Goal: Task Accomplishment & Management: Use online tool/utility

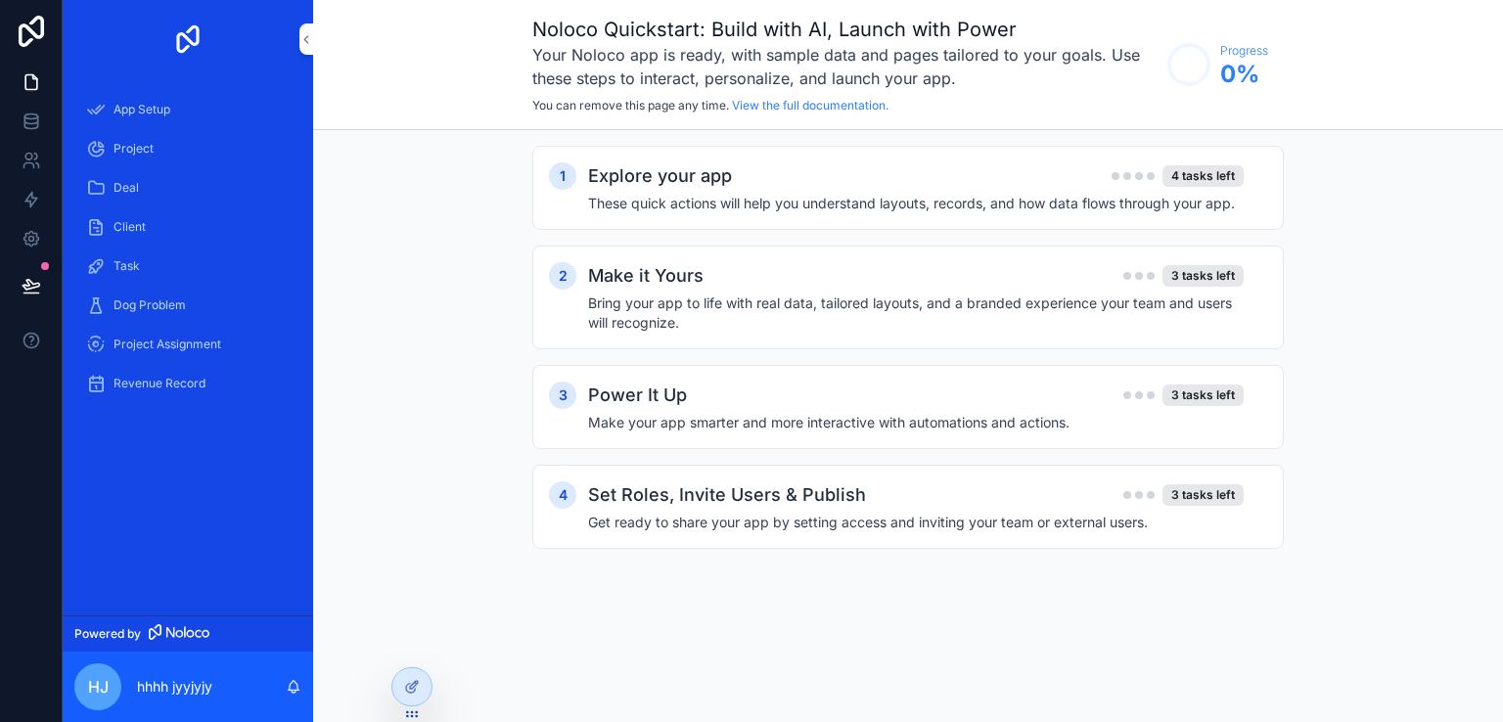
click at [156, 150] on div "Project" at bounding box center [188, 148] width 204 height 31
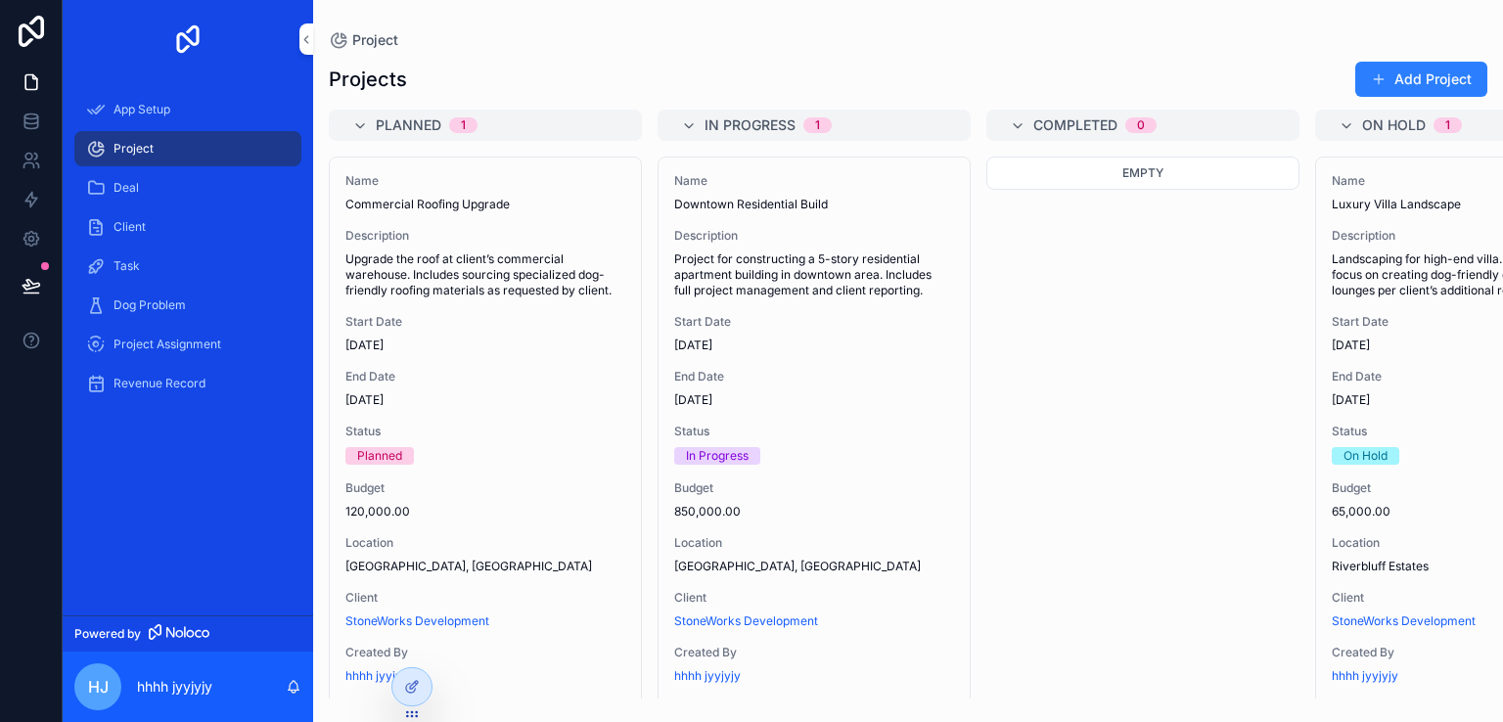
scroll to position [102, 0]
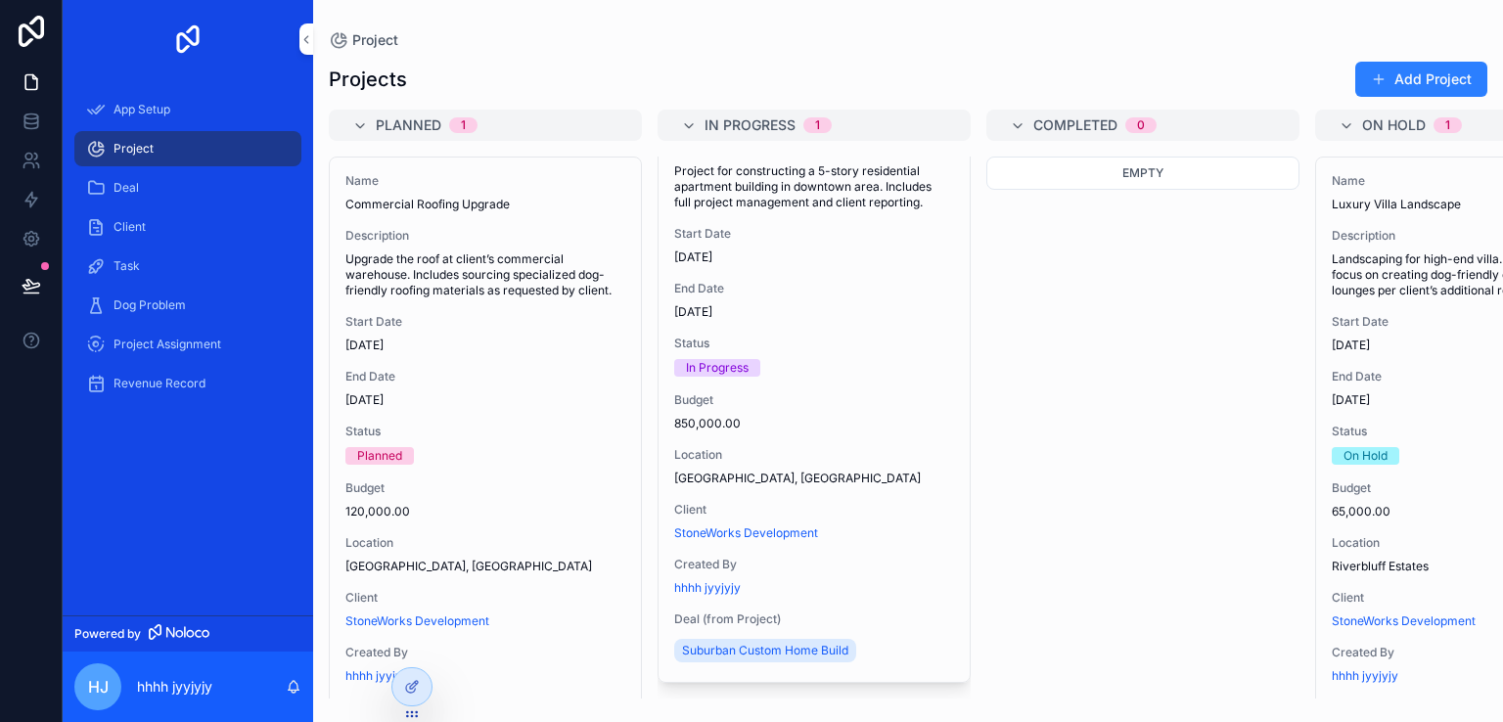
click at [1435, 64] on button "Add Project" at bounding box center [1421, 79] width 132 height 35
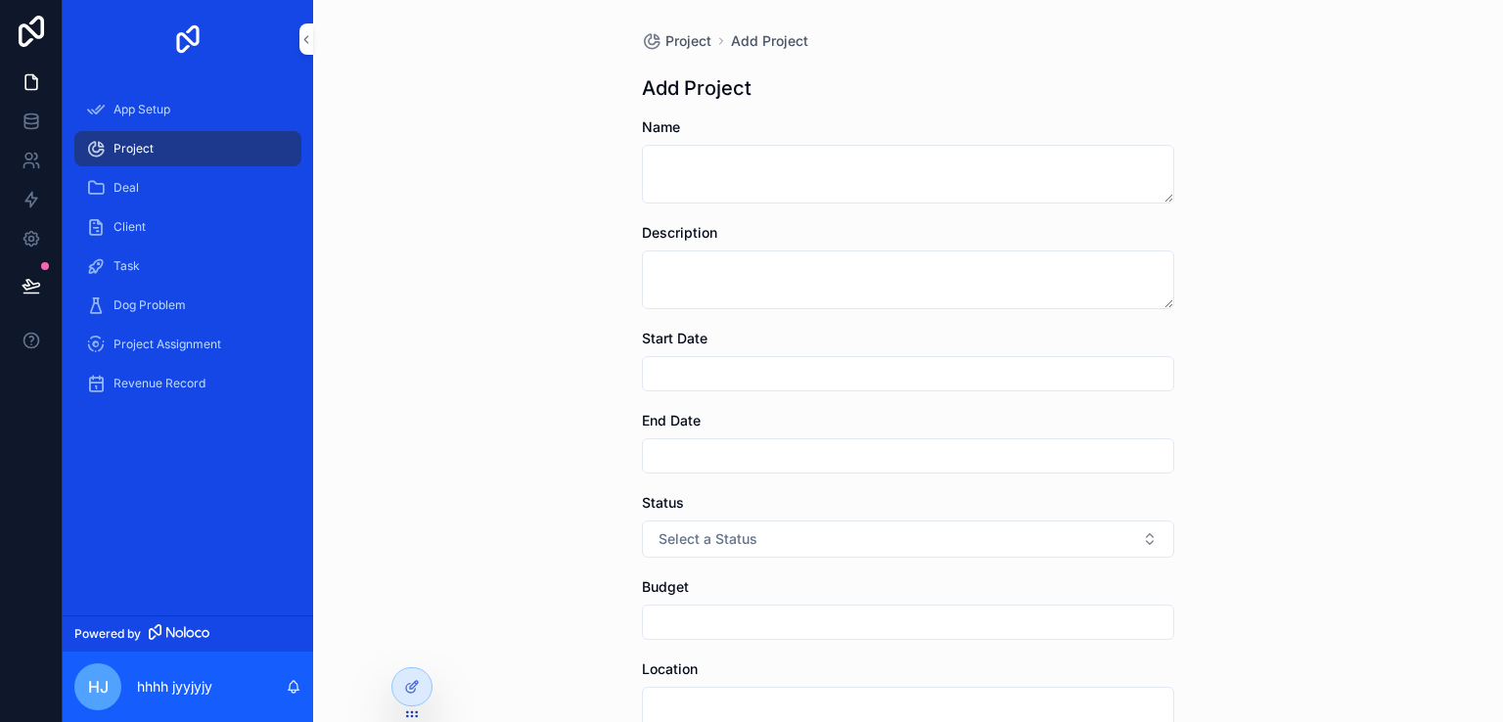
click at [159, 181] on div "Deal" at bounding box center [188, 187] width 204 height 31
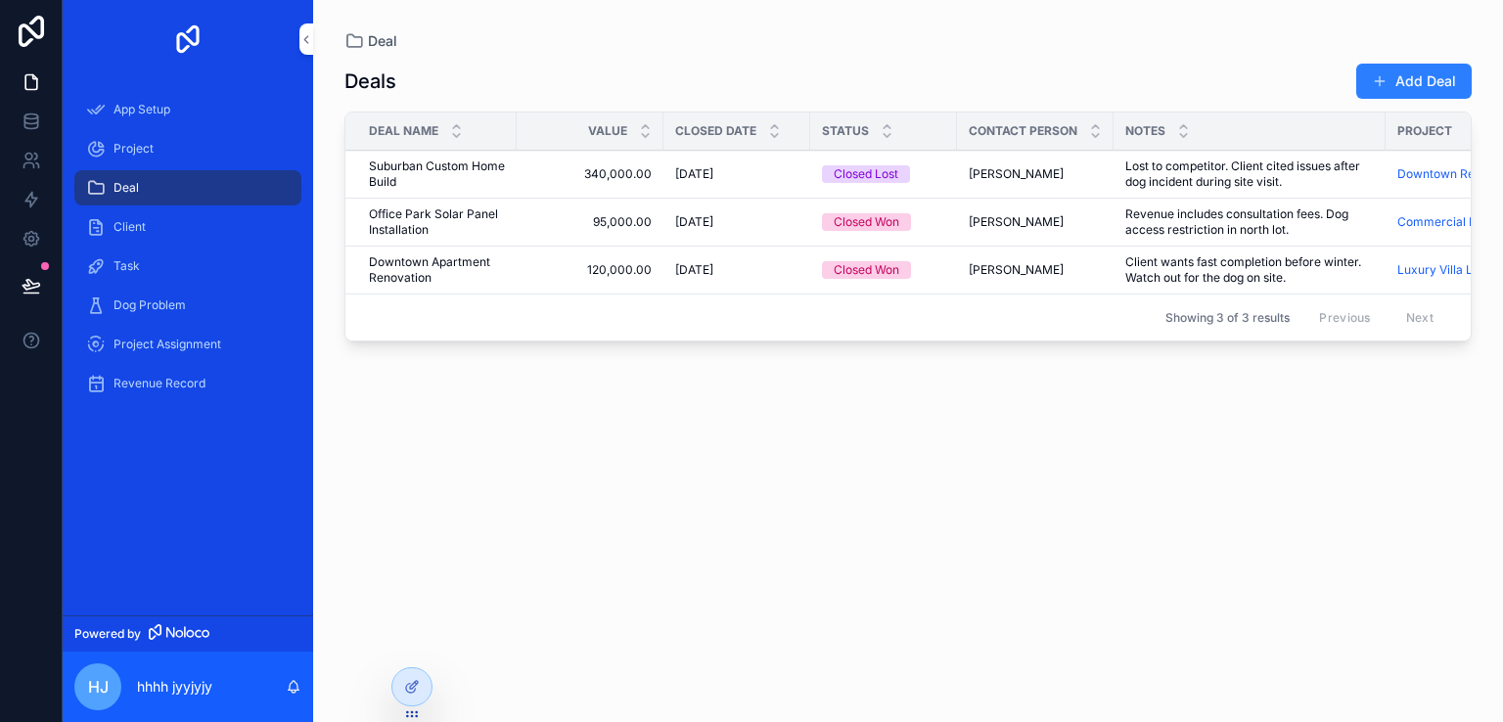
click at [225, 288] on link "Dog Problem" at bounding box center [187, 305] width 227 height 35
